Goal: Task Accomplishment & Management: Use online tool/utility

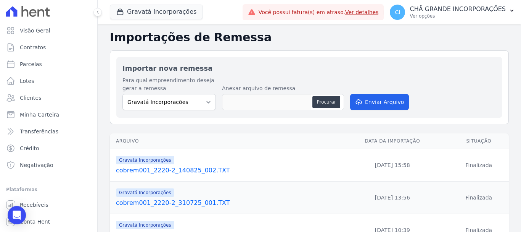
select select "5275b983-619f-43ac-95cf-dea9128da5c7"
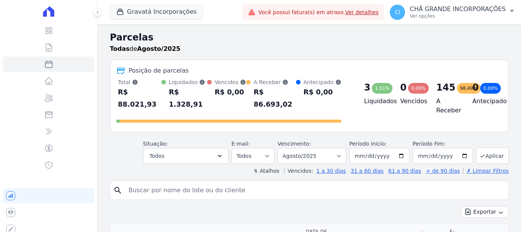
select select
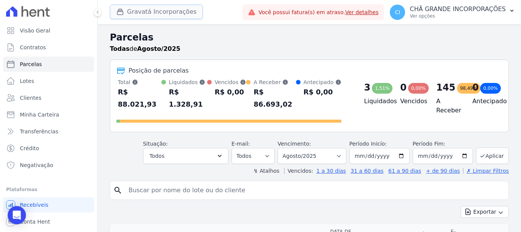
click at [148, 13] on button "Gravatá Incorporações" at bounding box center [156, 12] width 93 height 15
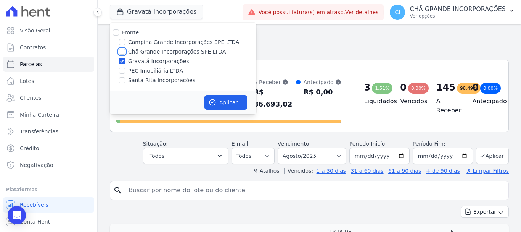
click at [122, 52] on input "Chã Grande Incorporações SPE LTDA" at bounding box center [122, 51] width 6 height 6
checkbox input "true"
click at [123, 60] on input "Gravatá Incorporações" at bounding box center [122, 61] width 6 height 6
checkbox input "false"
click at [214, 103] on icon "button" at bounding box center [213, 102] width 8 height 8
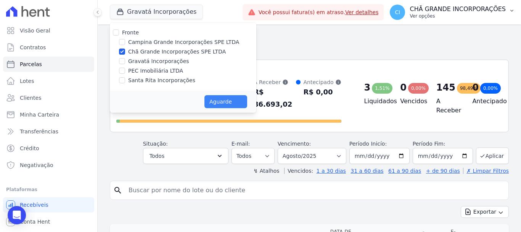
select select
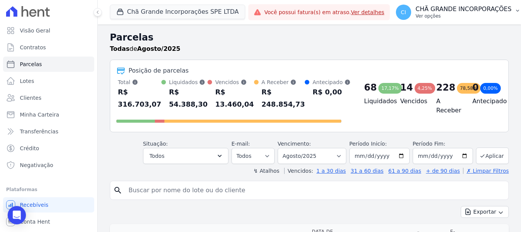
click at [451, 20] on button "CI CHÃ GRANDE INCORPORAÇÕES Ver opções" at bounding box center [458, 12] width 137 height 21
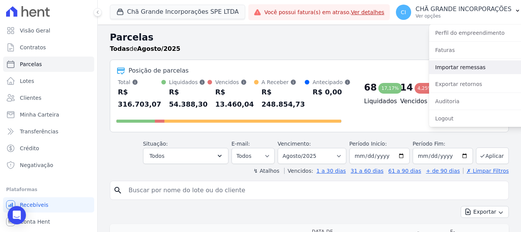
click at [448, 67] on link "Importar remessas" at bounding box center [478, 67] width 98 height 14
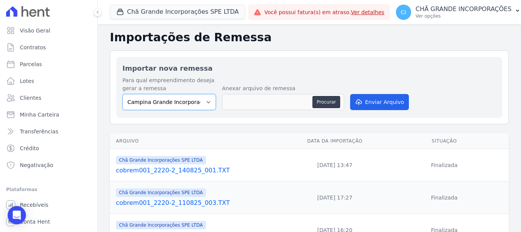
drag, startPoint x: 132, startPoint y: 97, endPoint x: 137, endPoint y: 100, distance: 6.9
click at [133, 97] on select "Campina Grande Incorporações SPE LTDA Chã Grande Incorporações SPE LTDA Gravatá…" at bounding box center [170, 102] width 94 height 16
select select "fada966b-1e94-4a5a-a03a-a068354f70e7"
click at [123, 94] on select "Campina Grande Incorporações SPE LTDA Chã Grande Incorporações SPE LTDA Gravatá…" at bounding box center [170, 102] width 94 height 16
click at [314, 104] on button "Procurar" at bounding box center [326, 102] width 27 height 12
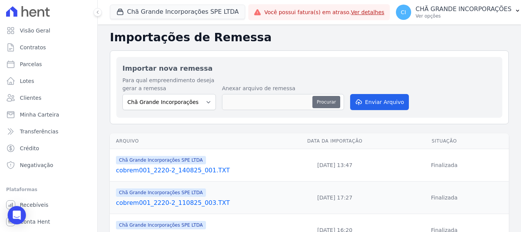
type input "cobrem001_2220-2_140825_003.TXT"
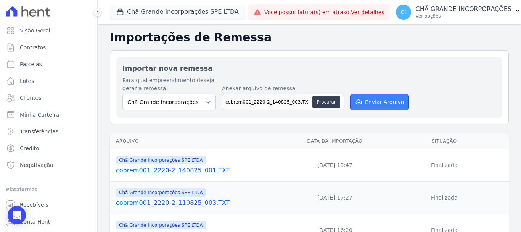
click at [388, 104] on button "Enviar Arquivo" at bounding box center [379, 102] width 59 height 16
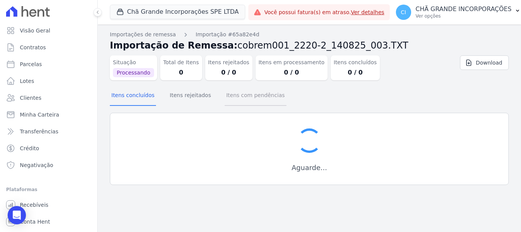
click at [242, 96] on button "Itens com pendências" at bounding box center [255, 96] width 61 height 20
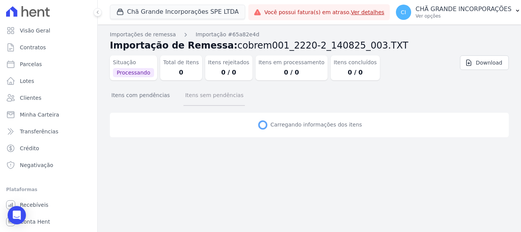
click at [228, 97] on button "Itens sem pendências" at bounding box center [214, 96] width 61 height 20
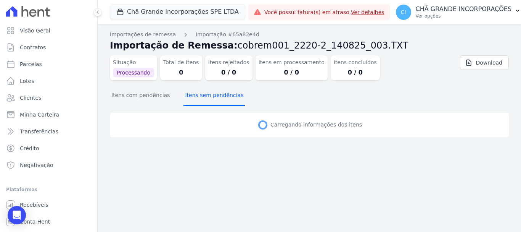
click at [228, 97] on button "Itens sem pendências" at bounding box center [214, 96] width 61 height 20
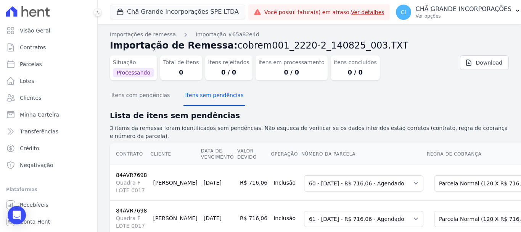
scroll to position [29, 0]
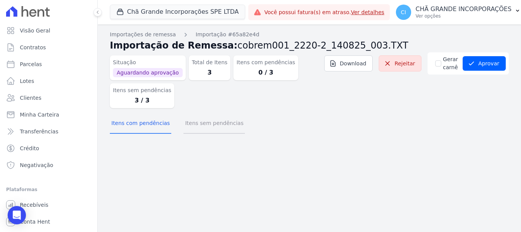
click at [207, 127] on button "Itens sem pendências" at bounding box center [214, 124] width 61 height 20
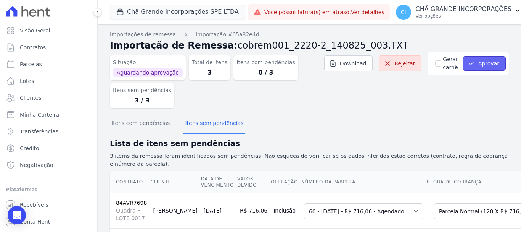
click at [481, 61] on button "Aprovar" at bounding box center [484, 63] width 43 height 15
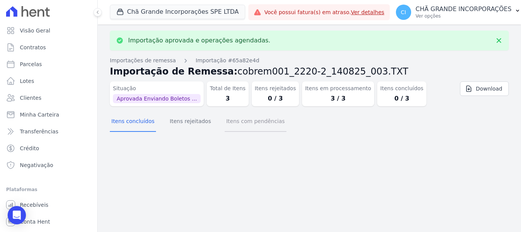
click at [225, 124] on button "Itens com pendências" at bounding box center [255, 122] width 61 height 20
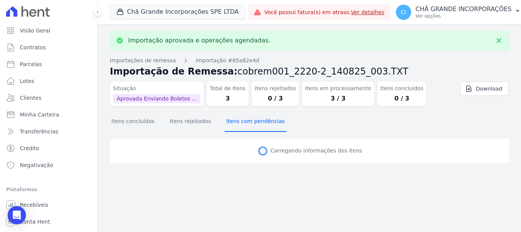
click at [225, 124] on button "Itens com pendências" at bounding box center [255, 122] width 61 height 20
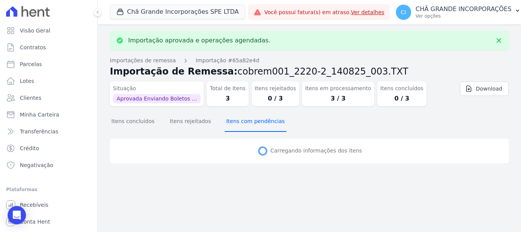
click at [225, 124] on button "Itens com pendências" at bounding box center [255, 122] width 61 height 20
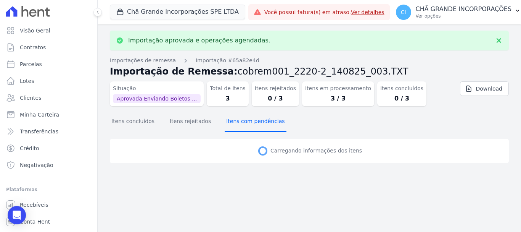
click at [225, 124] on button "Itens com pendências" at bounding box center [255, 122] width 61 height 20
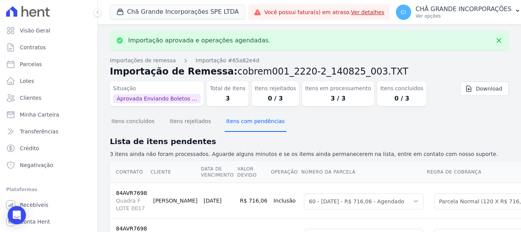
click at [225, 124] on button "Itens com pendências" at bounding box center [255, 122] width 61 height 20
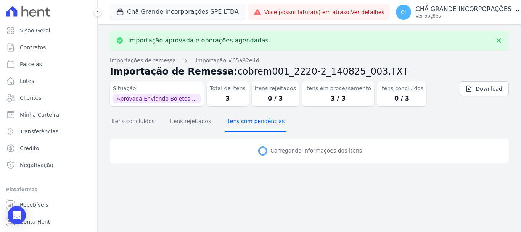
click at [225, 124] on button "Itens com pendências" at bounding box center [255, 122] width 61 height 20
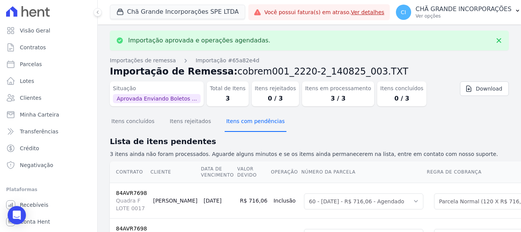
click at [225, 124] on button "Itens com pendências" at bounding box center [255, 122] width 61 height 20
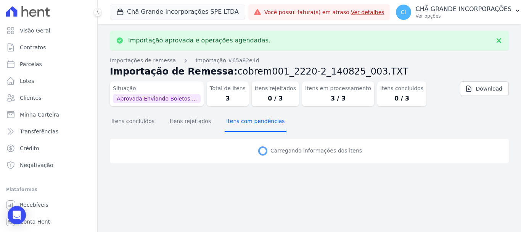
click at [225, 124] on button "Itens com pendências" at bounding box center [255, 122] width 61 height 20
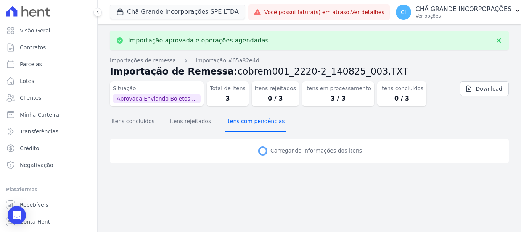
click at [225, 124] on button "Itens com pendências" at bounding box center [255, 122] width 61 height 20
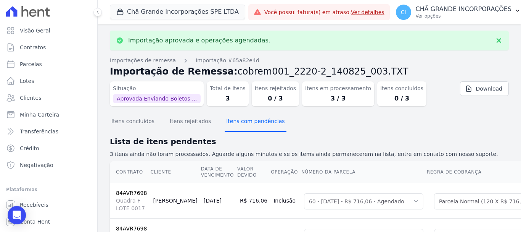
click at [225, 124] on button "Itens com pendências" at bounding box center [255, 122] width 61 height 20
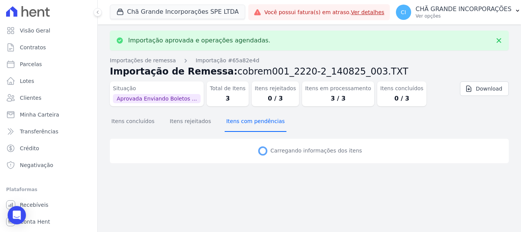
click at [225, 124] on button "Itens com pendências" at bounding box center [255, 122] width 61 height 20
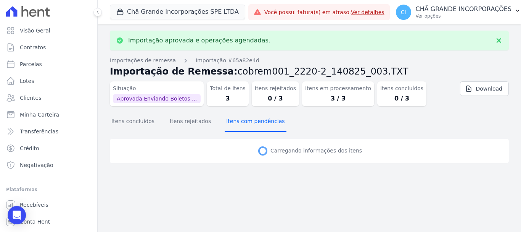
click at [225, 124] on button "Itens com pendências" at bounding box center [255, 122] width 61 height 20
click at [143, 127] on button "Itens concluídos" at bounding box center [133, 122] width 46 height 20
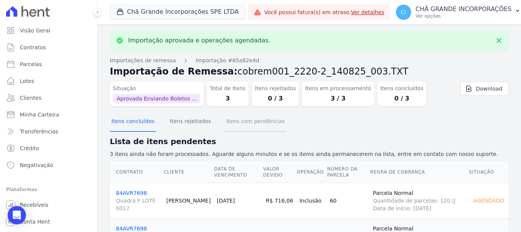
click at [245, 124] on button "Itens com pendências" at bounding box center [255, 122] width 61 height 20
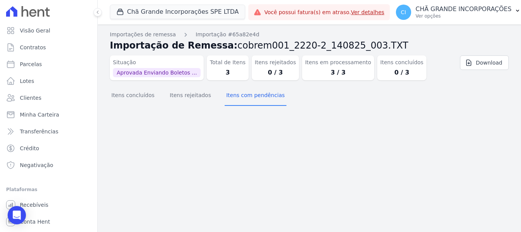
click at [140, 106] on section "Itens concluídos Itens rejeitados Itens com pendências" at bounding box center [309, 97] width 399 height 23
click at [142, 95] on button "Itens concluídos" at bounding box center [133, 96] width 46 height 20
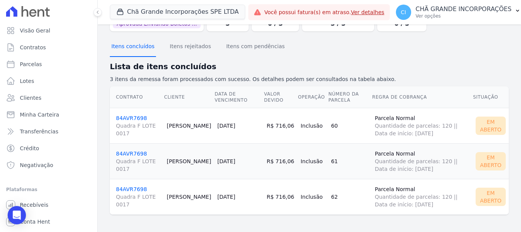
scroll to position [50, 0]
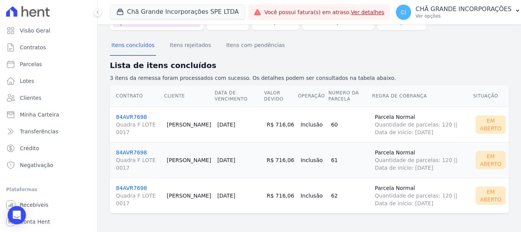
click at [133, 115] on link "84AVR7698 Quadra F LOTE 0017" at bounding box center [138, 125] width 45 height 22
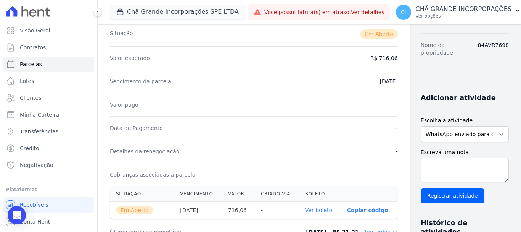
scroll to position [115, 0]
click at [305, 208] on link "Ver boleto" at bounding box center [318, 209] width 27 height 6
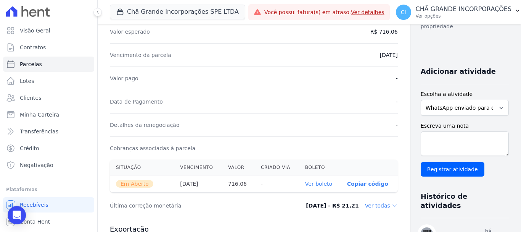
scroll to position [153, 0]
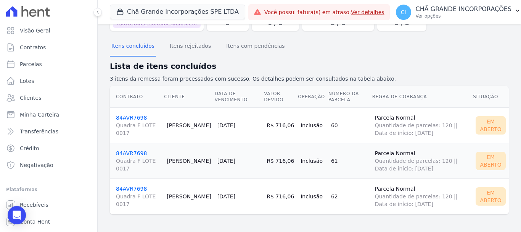
scroll to position [50, 0]
click at [123, 152] on link "84AVR7698 Quadra F LOTE 0017" at bounding box center [138, 160] width 45 height 22
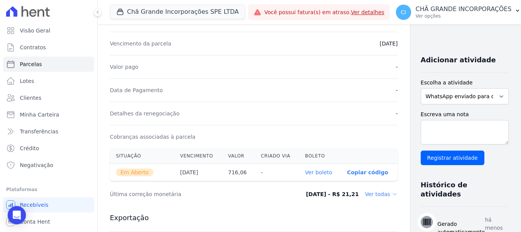
scroll to position [153, 0]
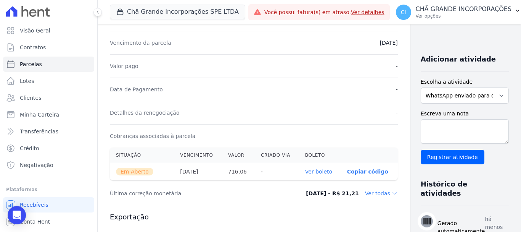
click at [305, 173] on link "Ver boleto" at bounding box center [318, 171] width 27 height 6
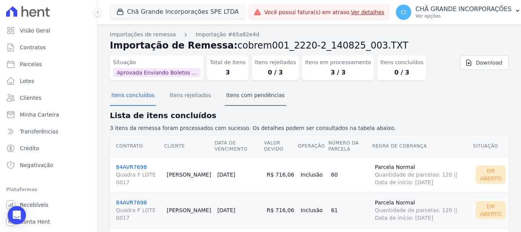
scroll to position [50, 0]
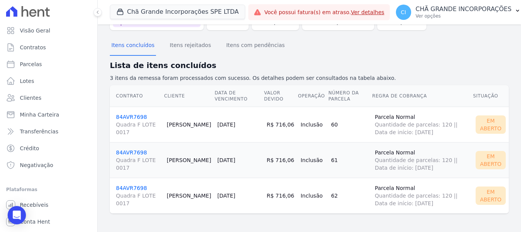
click at [130, 185] on link "84AVR7698 Quadra F LOTE 0017" at bounding box center [138, 196] width 45 height 22
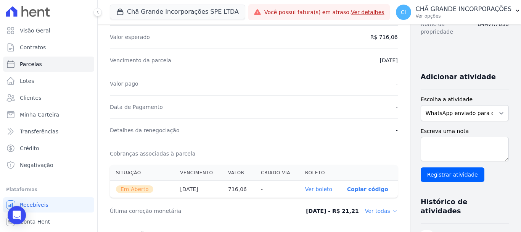
scroll to position [153, 0]
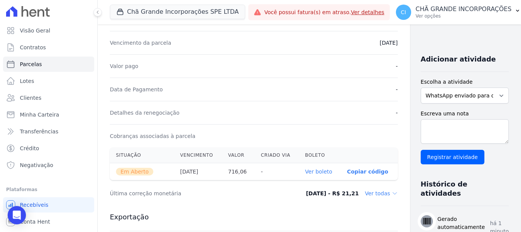
click at [306, 171] on link "Ver boleto" at bounding box center [318, 171] width 27 height 6
